Goal: Information Seeking & Learning: Learn about a topic

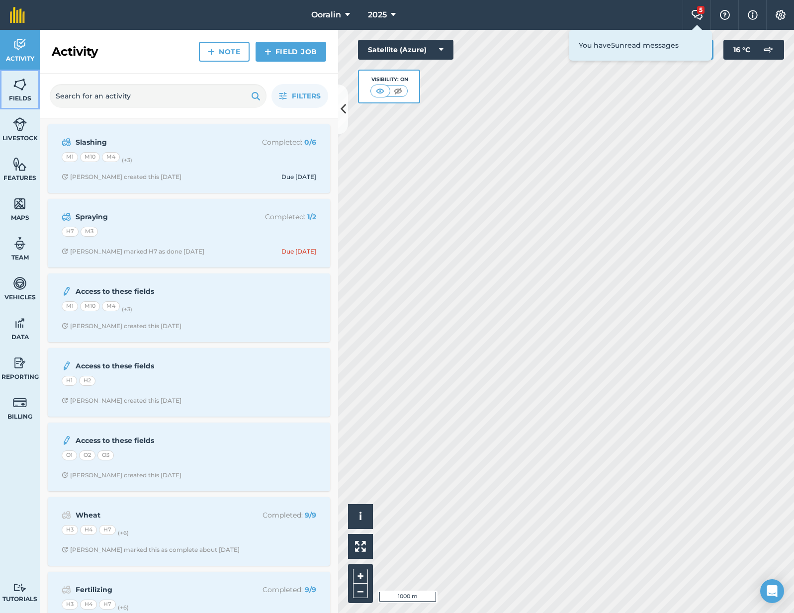
click at [22, 89] on img at bounding box center [20, 84] width 14 height 15
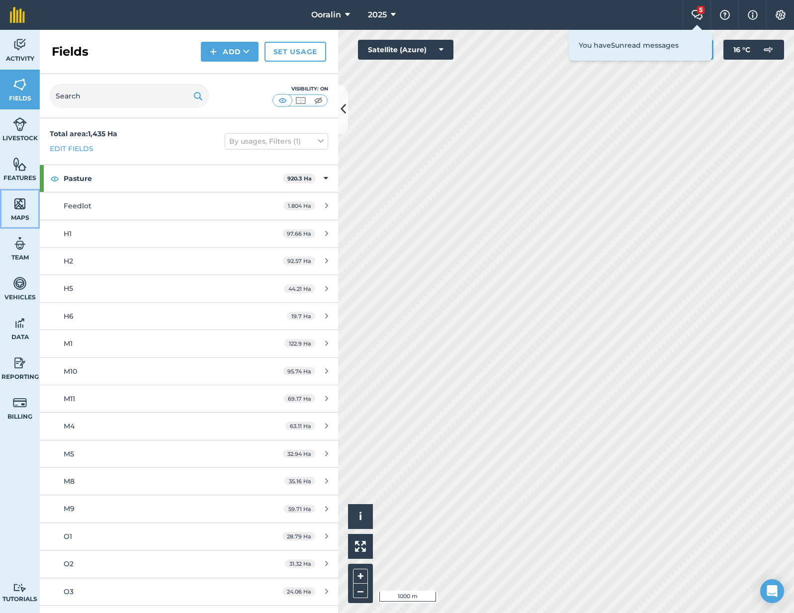
click at [26, 212] on link "Maps" at bounding box center [20, 209] width 40 height 40
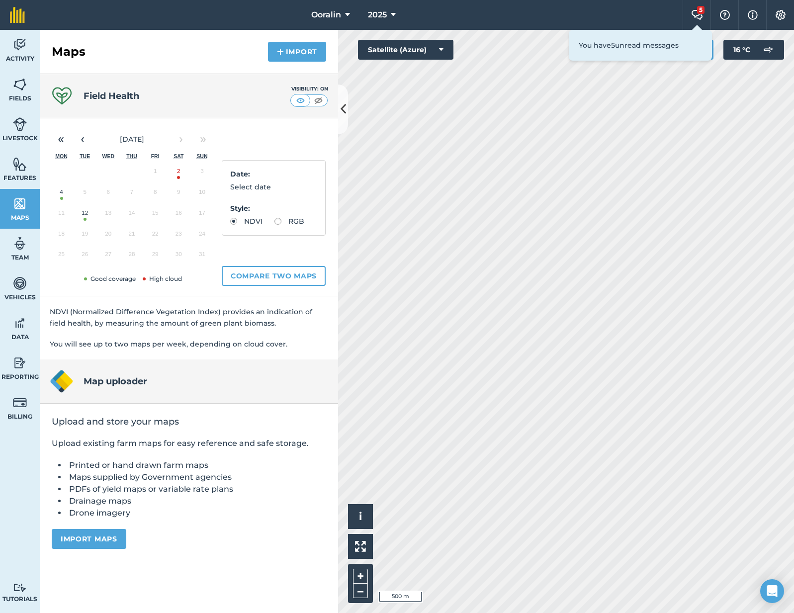
click at [79, 215] on button "12" at bounding box center [84, 215] width 23 height 21
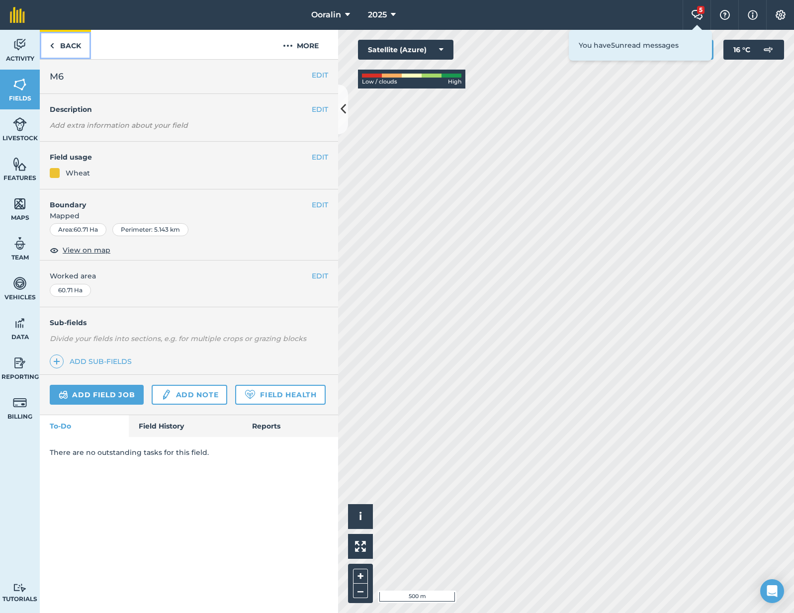
click at [63, 47] on link "Back" at bounding box center [65, 44] width 51 height 29
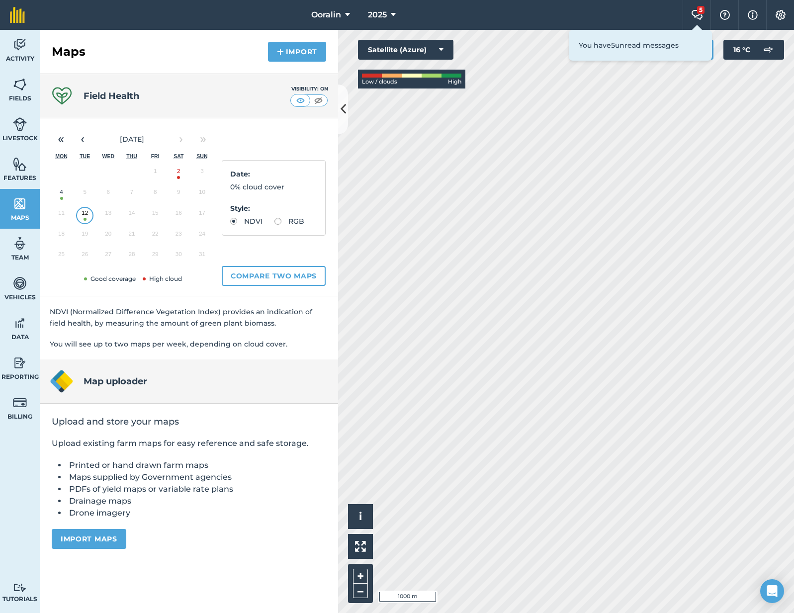
click at [293, 222] on label "RGB" at bounding box center [289, 221] width 30 height 7
radio input "true"
click at [244, 220] on label "NDVI" at bounding box center [246, 221] width 32 height 7
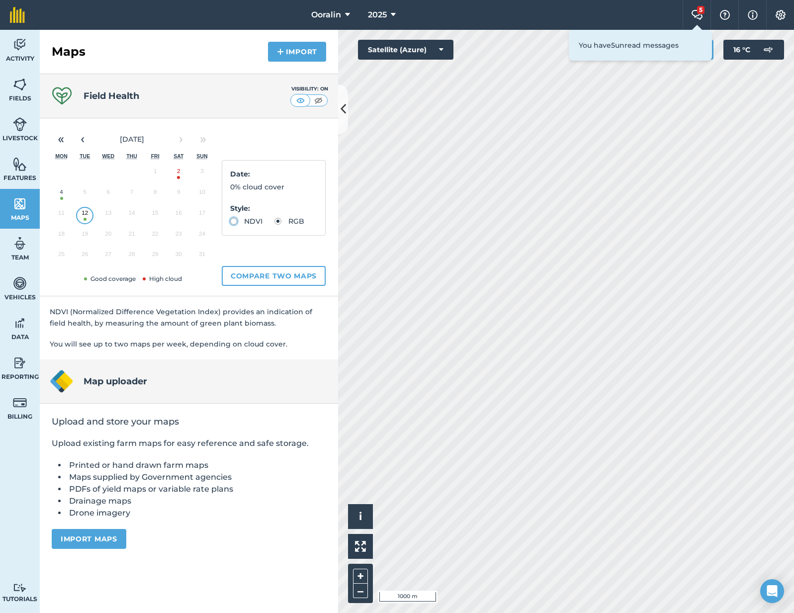
radio input "true"
click at [85, 210] on button "12" at bounding box center [84, 215] width 23 height 21
click at [19, 91] on link "Fields" at bounding box center [20, 90] width 40 height 40
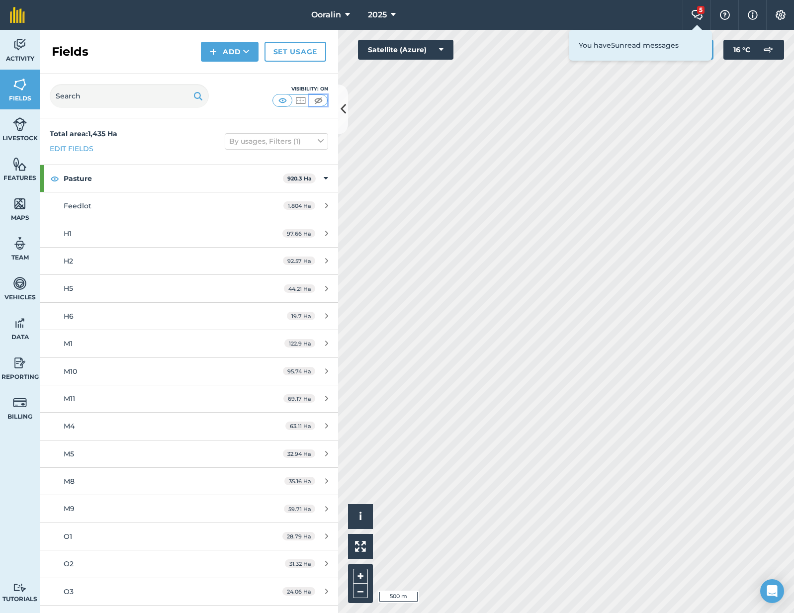
click at [322, 98] on img at bounding box center [318, 100] width 12 height 10
click at [278, 102] on img at bounding box center [282, 100] width 12 height 10
click at [22, 215] on span "Maps" at bounding box center [20, 218] width 40 height 8
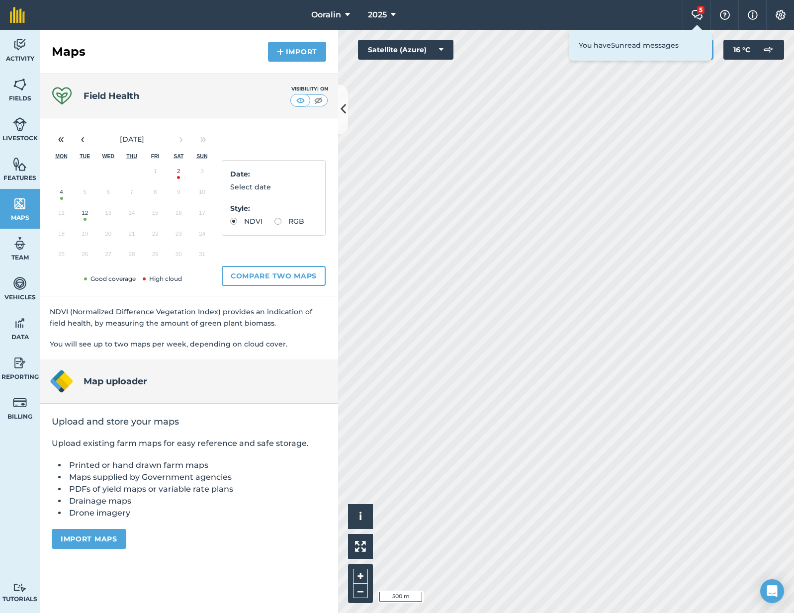
click at [60, 191] on button "4" at bounding box center [61, 194] width 23 height 21
click at [60, 194] on button "4" at bounding box center [61, 194] width 23 height 21
click at [23, 96] on span "Fields" at bounding box center [20, 98] width 40 height 8
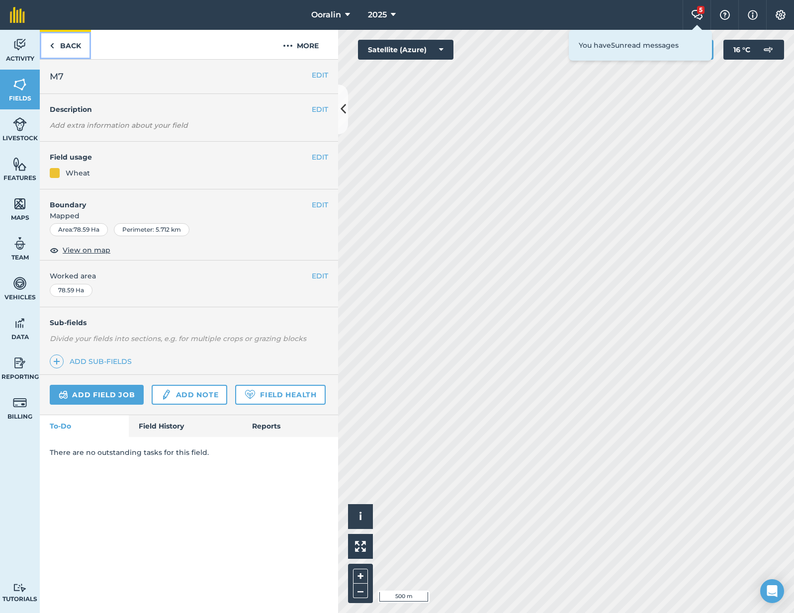
click at [61, 51] on link "Back" at bounding box center [65, 44] width 51 height 29
click at [70, 32] on link "Back" at bounding box center [65, 44] width 51 height 29
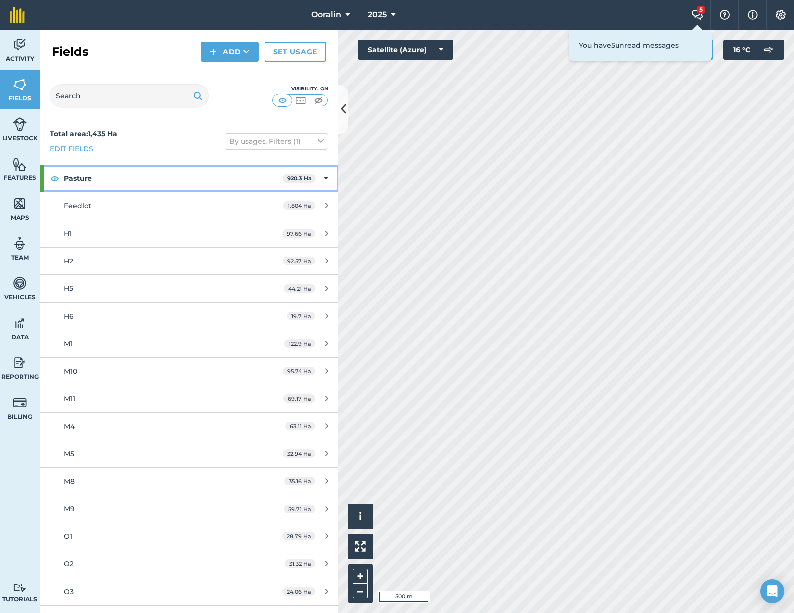
click at [327, 178] on icon at bounding box center [326, 178] width 4 height 11
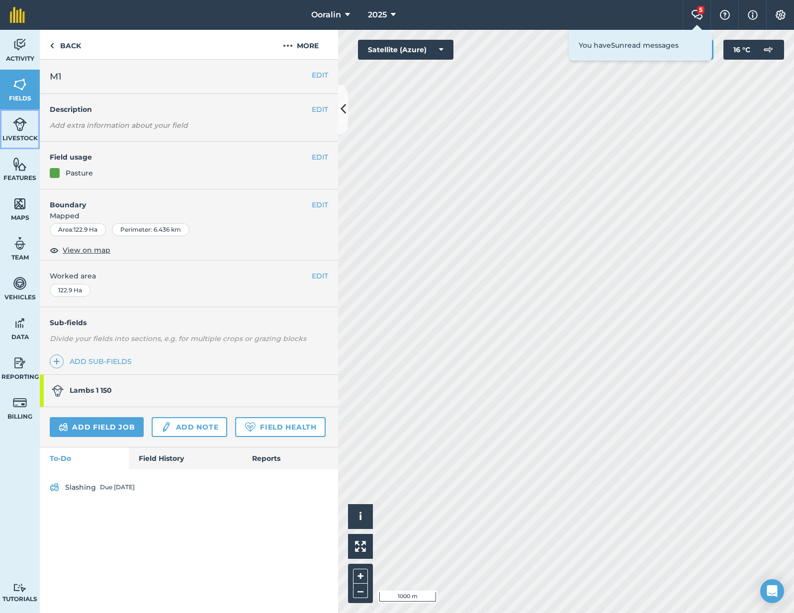
click at [15, 126] on img at bounding box center [20, 124] width 14 height 15
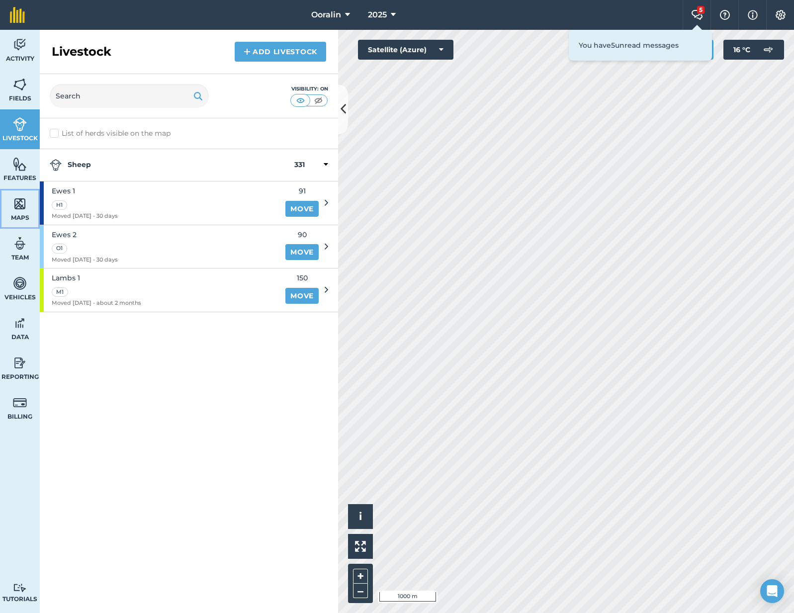
click at [15, 198] on img at bounding box center [20, 203] width 14 height 15
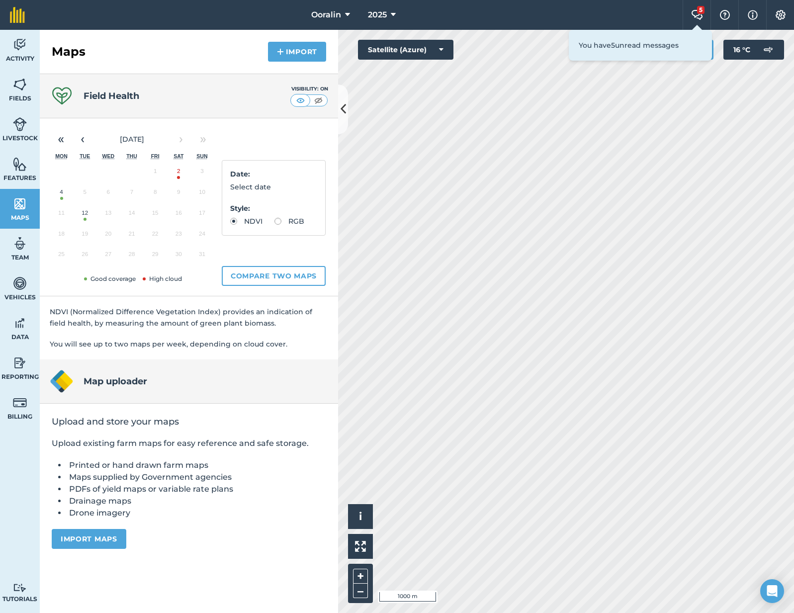
click at [83, 221] on button "12" at bounding box center [84, 215] width 23 height 21
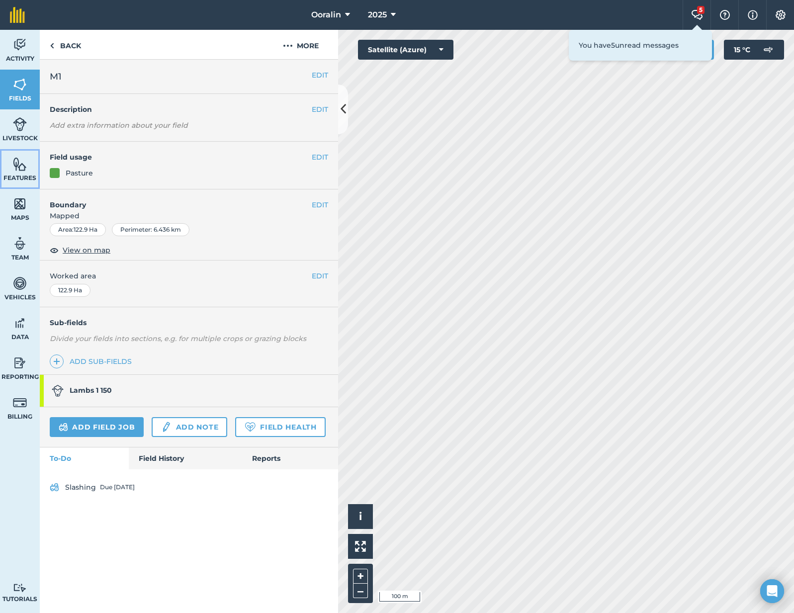
click at [23, 162] on img at bounding box center [20, 164] width 14 height 15
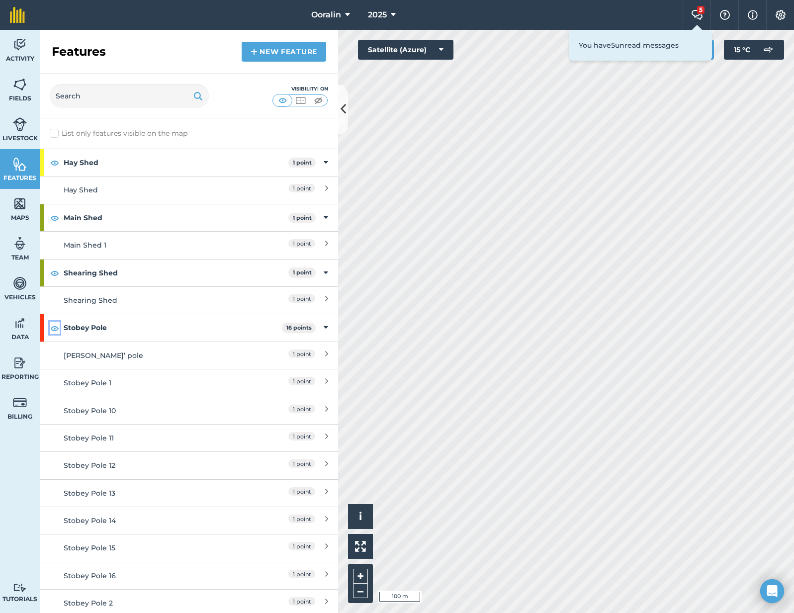
click at [53, 331] on img at bounding box center [54, 328] width 9 height 12
click at [324, 326] on icon at bounding box center [326, 327] width 4 height 11
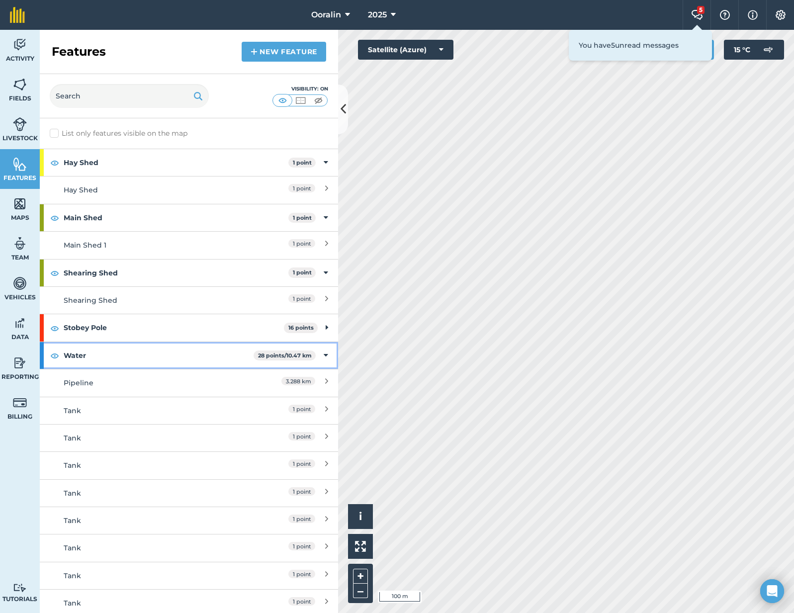
click at [325, 352] on icon at bounding box center [326, 355] width 4 height 11
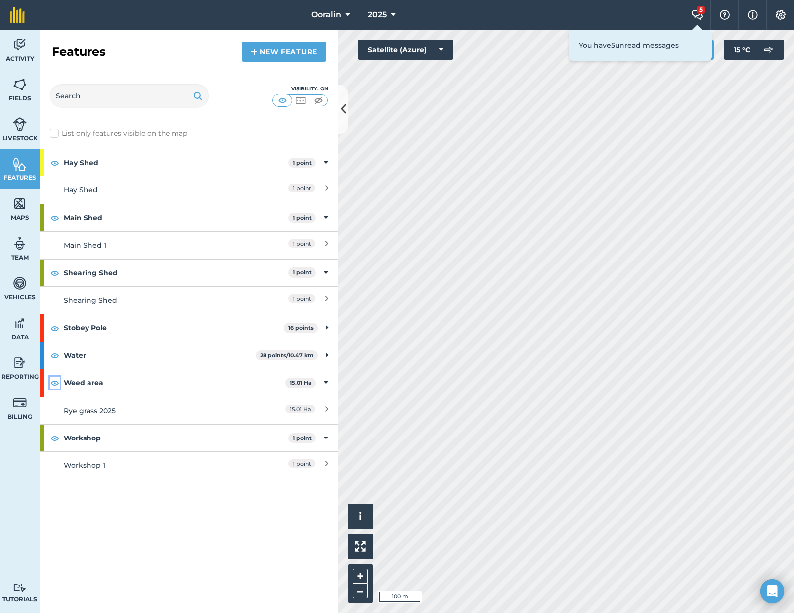
click at [51, 382] on img at bounding box center [54, 383] width 9 height 12
click at [25, 89] on img at bounding box center [20, 84] width 14 height 15
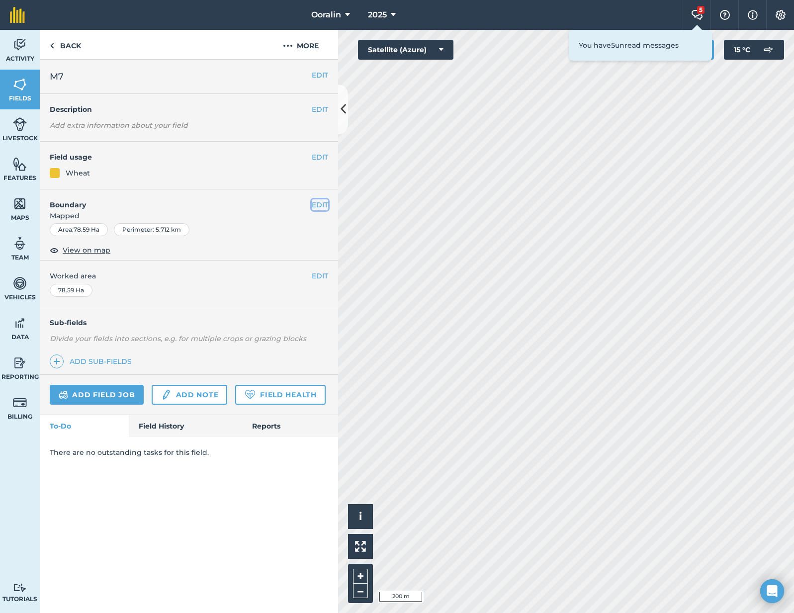
click at [319, 205] on button "EDIT" at bounding box center [320, 204] width 16 height 11
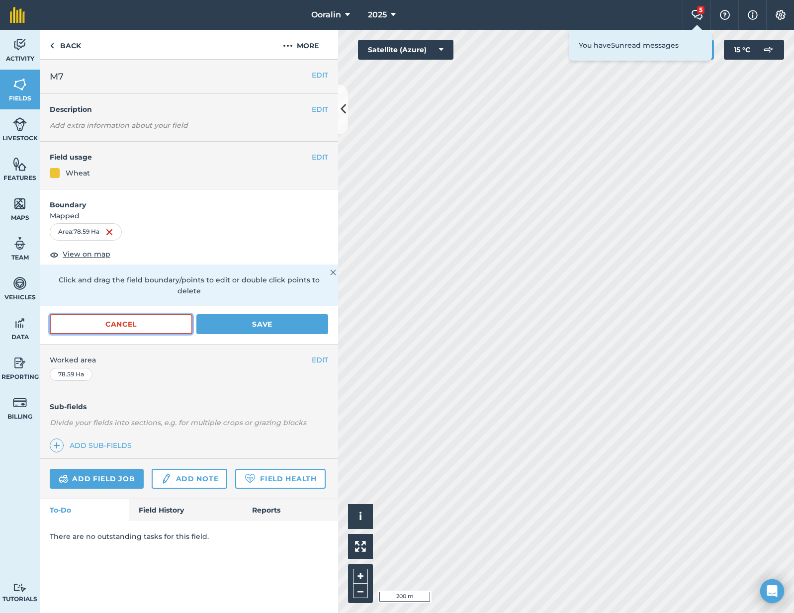
click at [129, 317] on button "Cancel" at bounding box center [121, 324] width 143 height 20
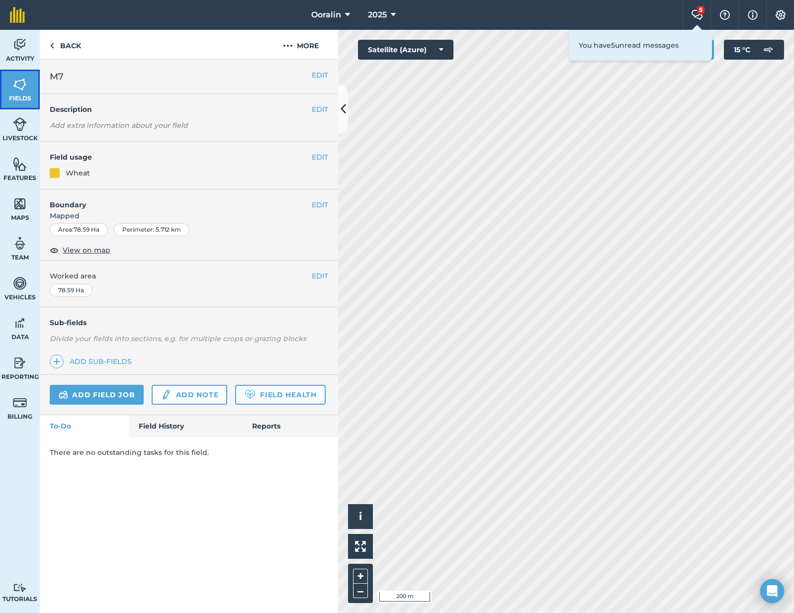
click at [20, 73] on link "Fields" at bounding box center [20, 90] width 40 height 40
